Goal: Task Accomplishment & Management: Use online tool/utility

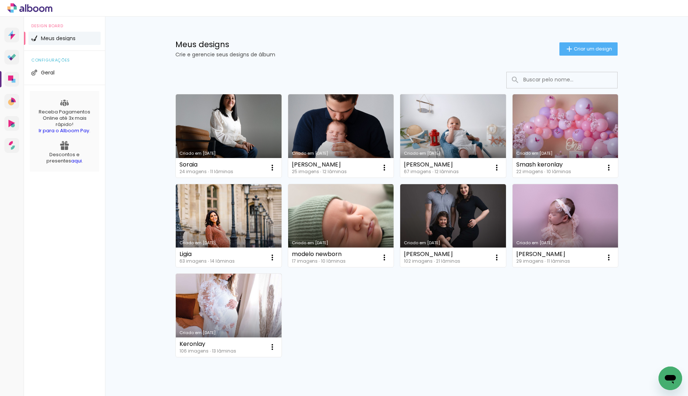
click at [458, 115] on link "Criado em [DATE]" at bounding box center [453, 135] width 106 height 83
